Goal: Transaction & Acquisition: Obtain resource

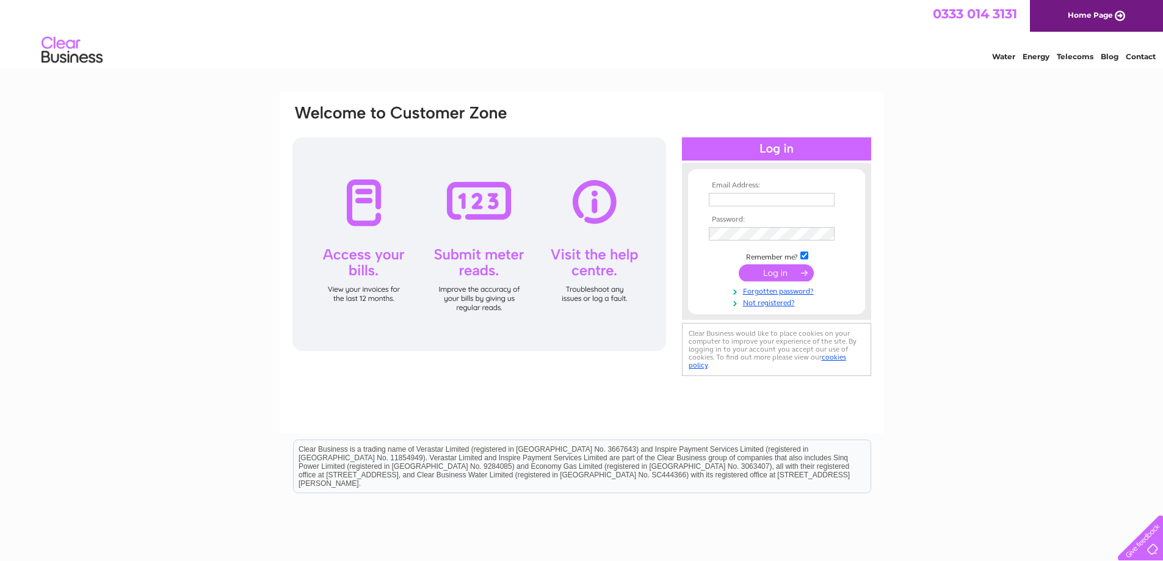
type input "[PERSON_NAME][EMAIL_ADDRESS][DOMAIN_NAME]"
click at [709, 274] on td at bounding box center [777, 272] width 142 height 23
click at [765, 281] on input "submit" at bounding box center [776, 272] width 75 height 17
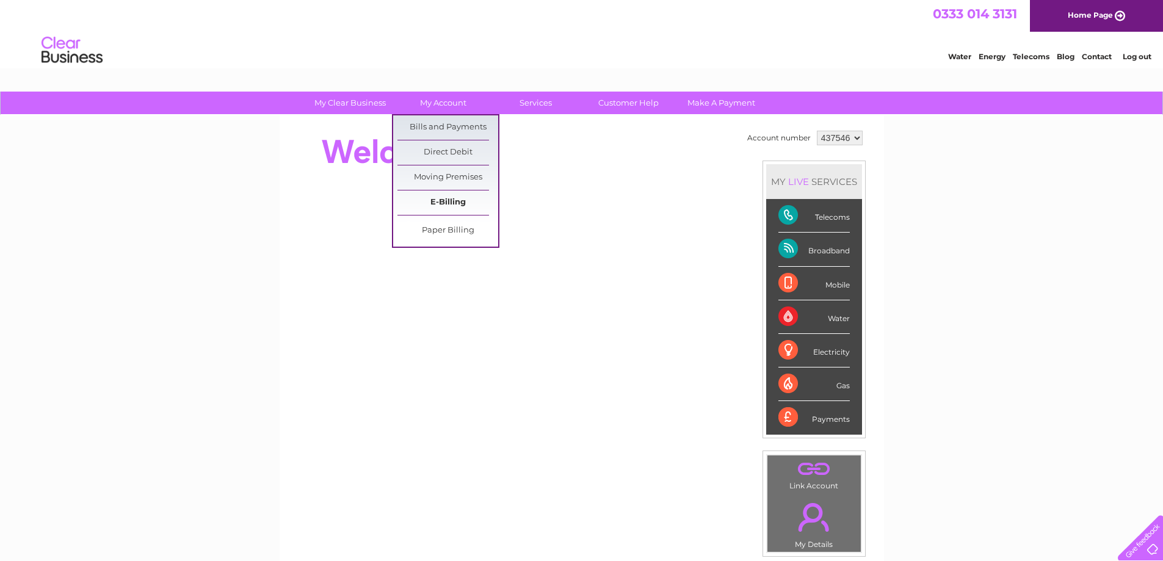
click at [432, 205] on link "E-Billing" at bounding box center [448, 203] width 101 height 24
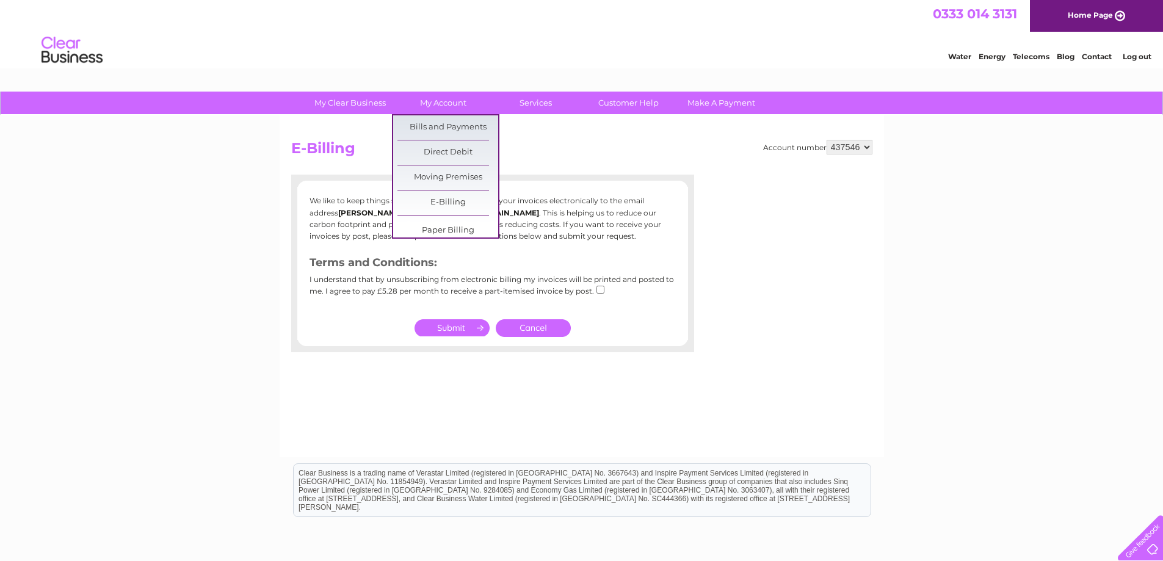
click at [439, 71] on html "0333 014 3131 Home Page Water Energy Telecoms Blog Contact Log out" at bounding box center [581, 35] width 1163 height 71
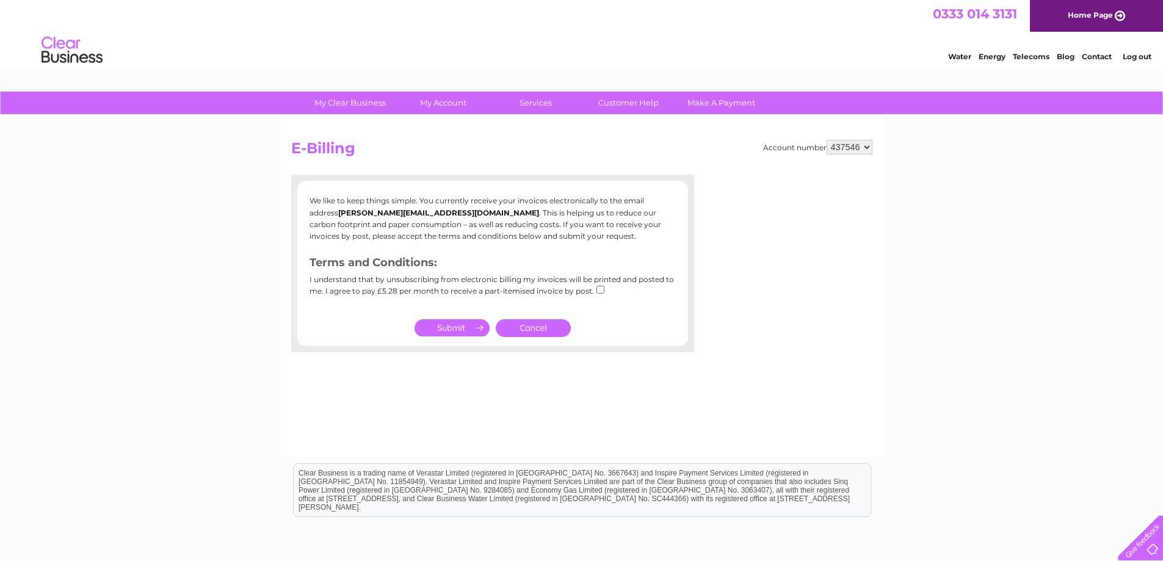
click at [439, 71] on html "0333 014 3131 Home Page Water Energy Telecoms Blog Contact Log out" at bounding box center [581, 35] width 1163 height 71
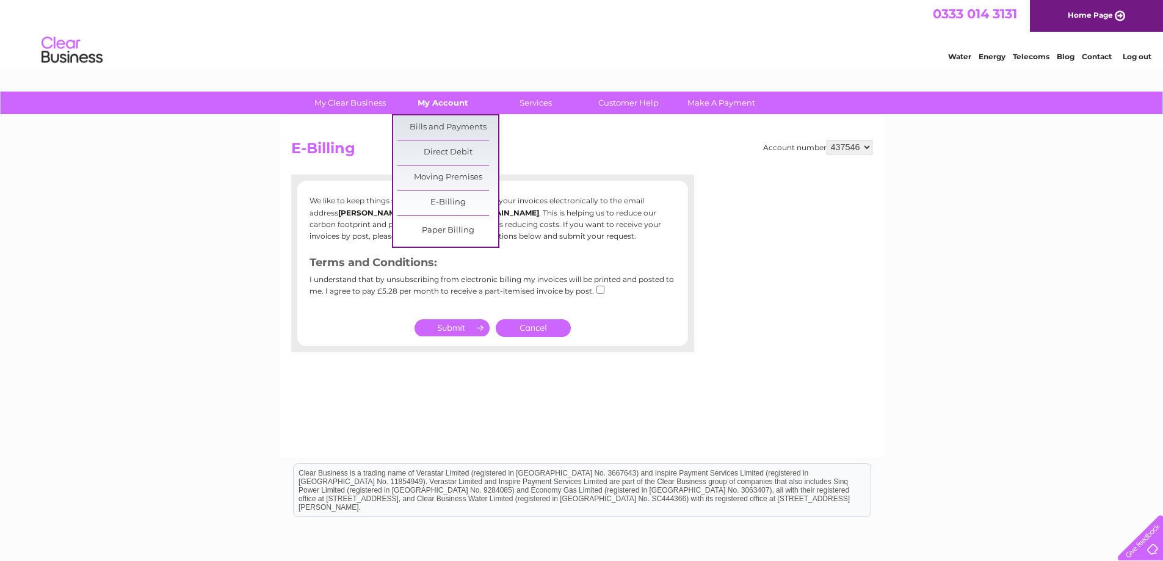
click at [439, 95] on link "My Account" at bounding box center [443, 103] width 101 height 23
click at [438, 128] on link "Bills and Payments" at bounding box center [448, 127] width 101 height 24
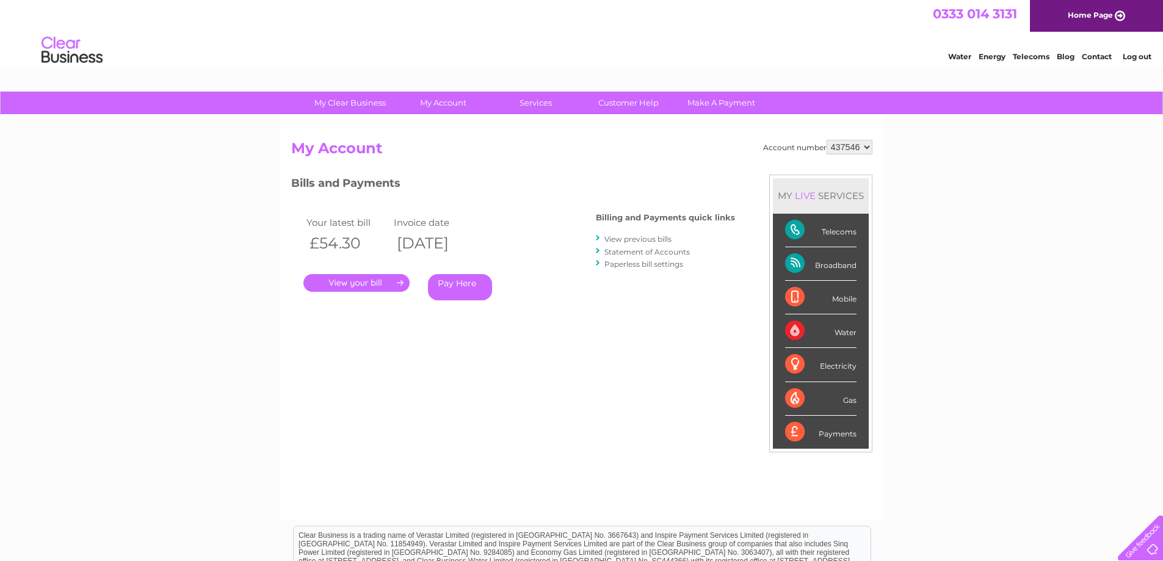
click at [346, 283] on link "." at bounding box center [357, 283] width 106 height 18
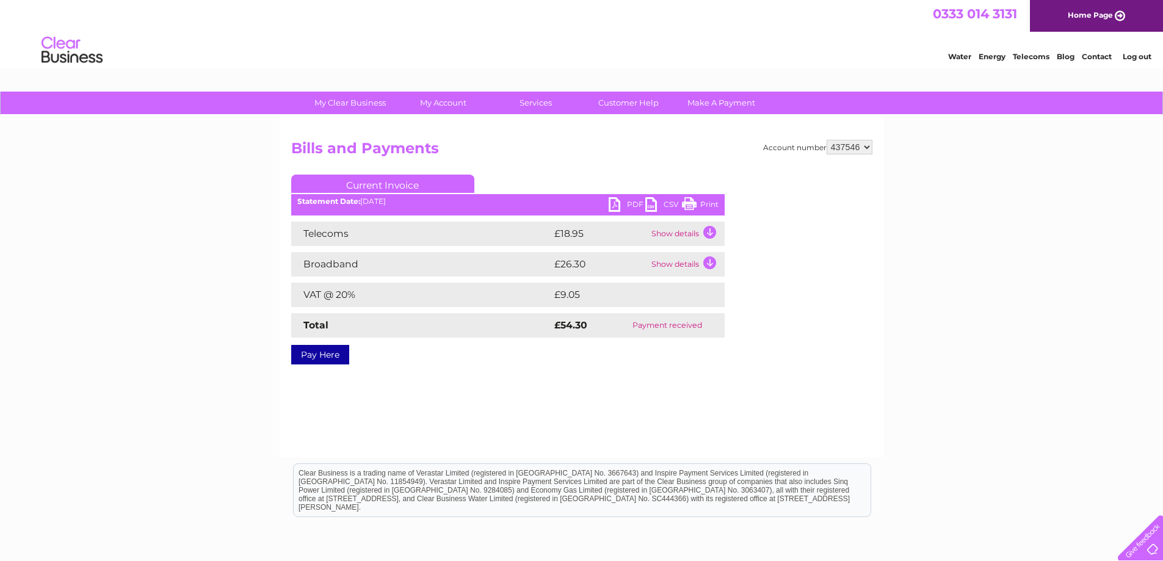
click at [624, 201] on link "PDF" at bounding box center [627, 206] width 37 height 18
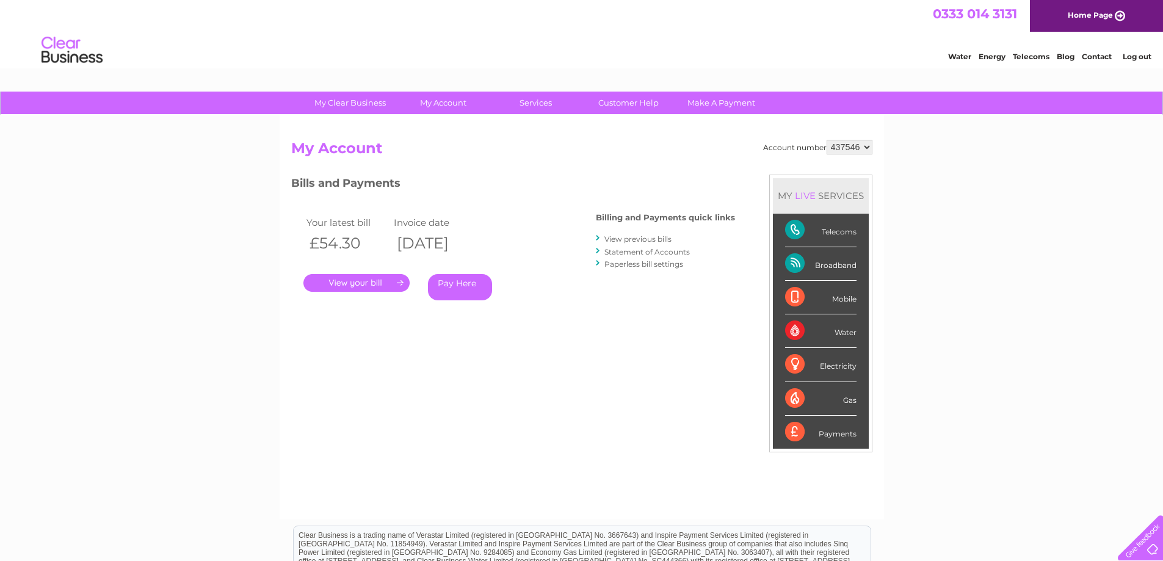
click at [633, 239] on link "View previous bills" at bounding box center [638, 239] width 67 height 9
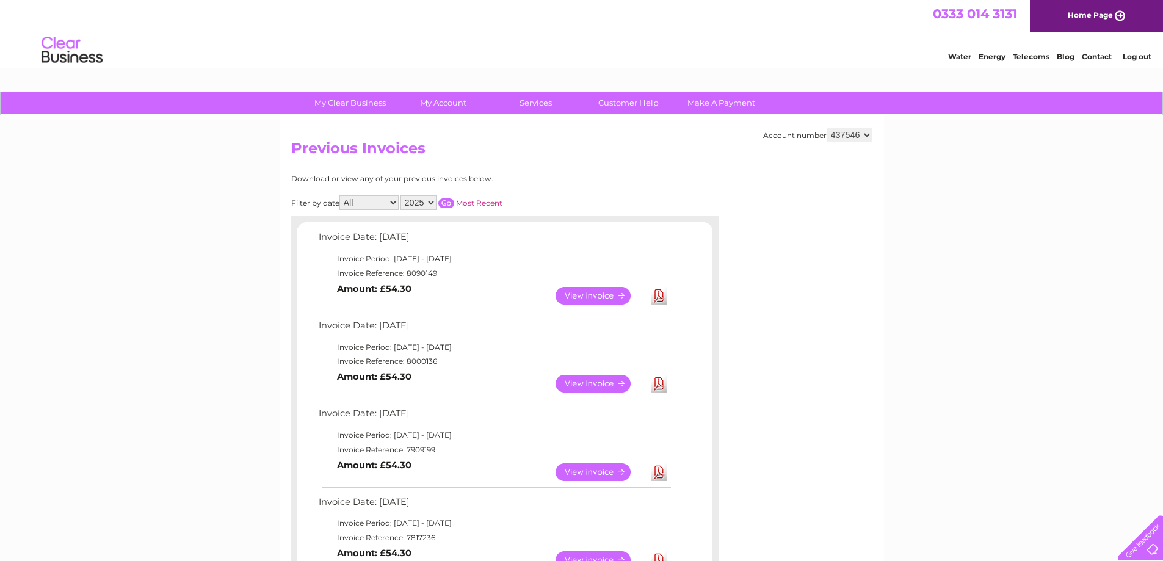
click at [602, 383] on link "View" at bounding box center [601, 384] width 90 height 18
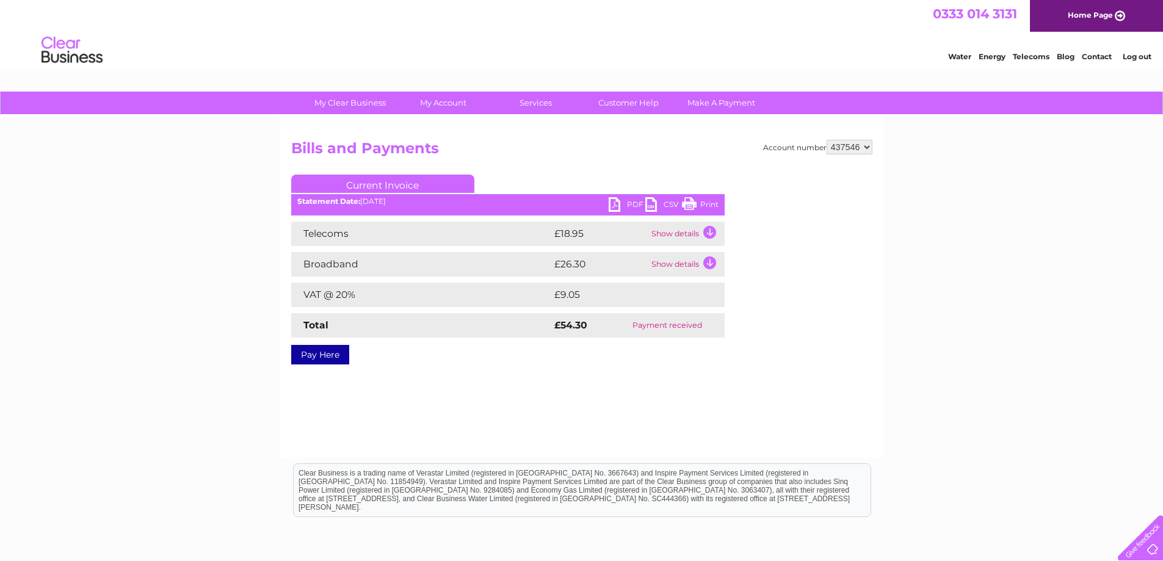
click at [622, 209] on link "PDF" at bounding box center [627, 206] width 37 height 18
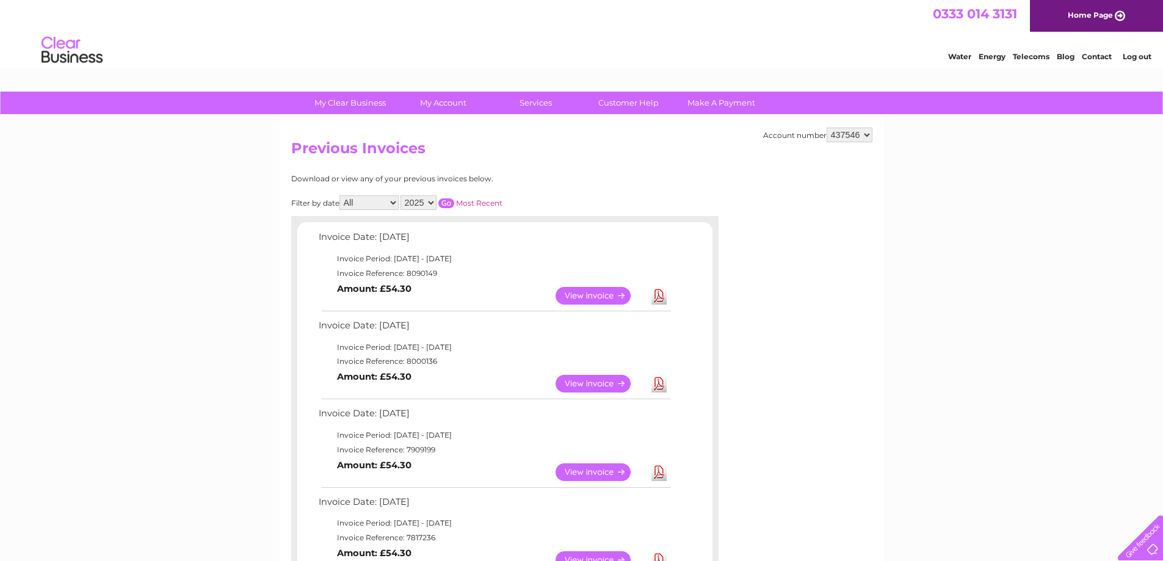
click at [569, 475] on link "View" at bounding box center [601, 473] width 90 height 18
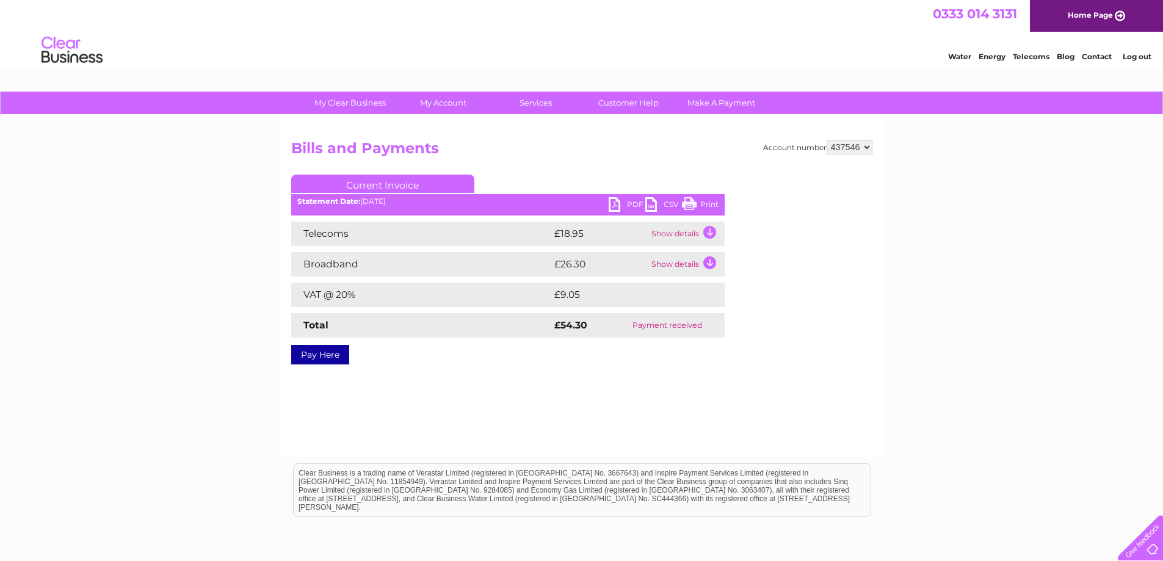
click at [617, 204] on link "PDF" at bounding box center [627, 206] width 37 height 18
